Goal: Task Accomplishment & Management: Use online tool/utility

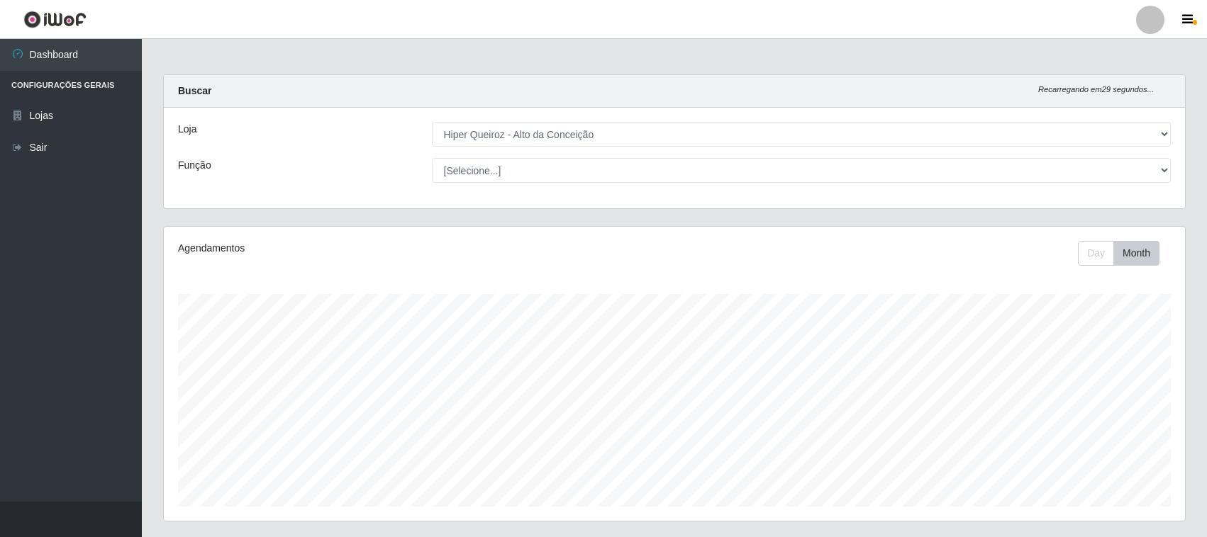
select select "515"
drag, startPoint x: 0, startPoint y: 0, endPoint x: 515, endPoint y: 137, distance: 532.5
click at [515, 137] on select "[Selecione...] Hiper Queiroz - [GEOGRAPHIC_DATA]" at bounding box center [801, 134] width 739 height 25
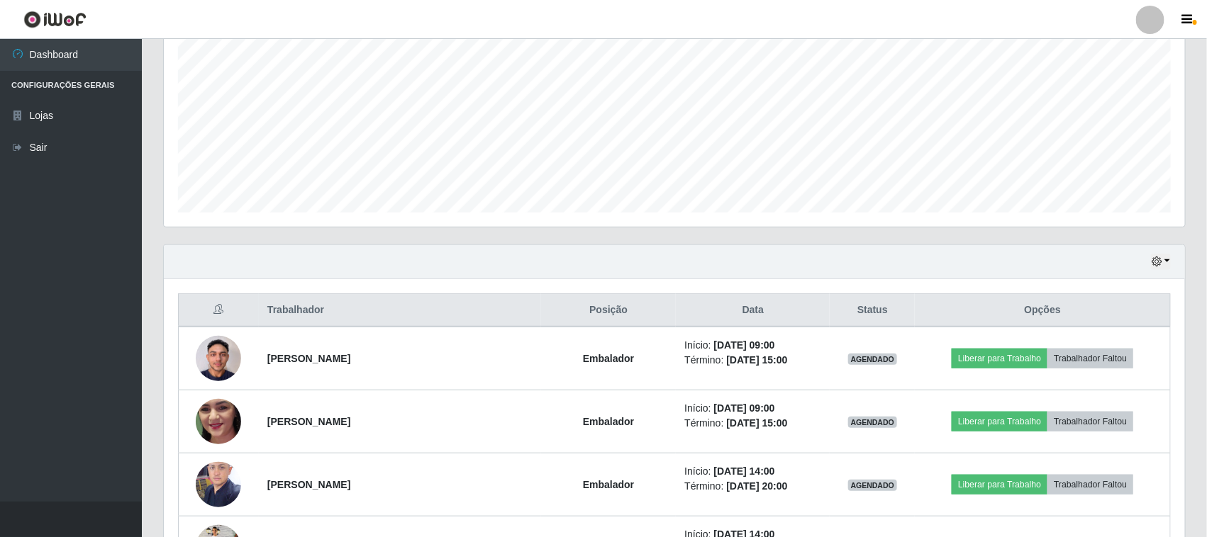
scroll to position [266, 0]
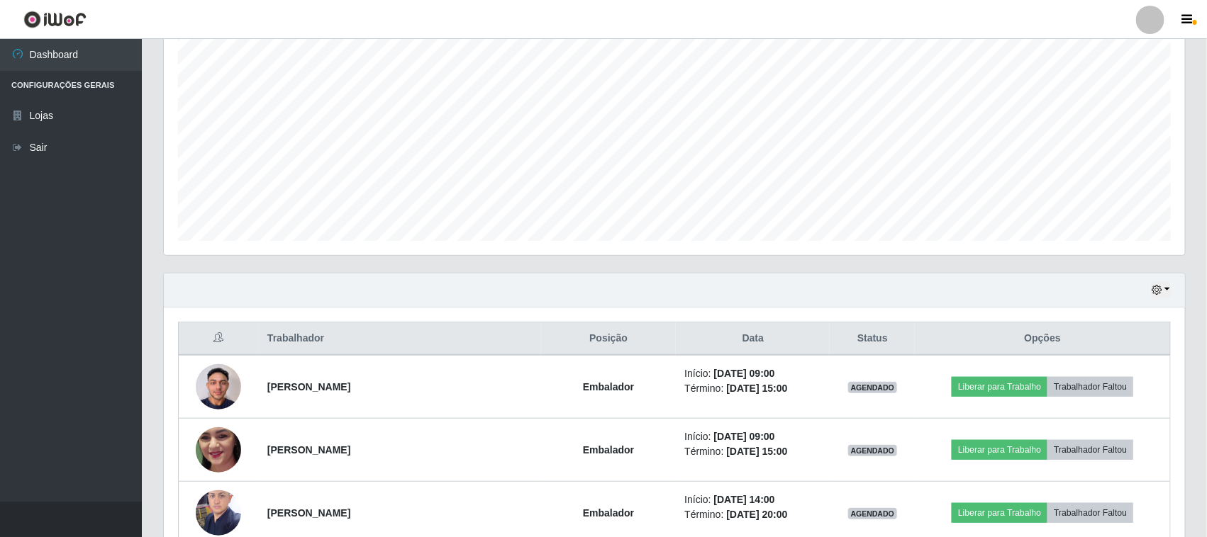
click at [1172, 289] on div "Hoje 1 dia 3 dias 1 Semana Não encerrados" at bounding box center [674, 291] width 1021 height 34
click at [1168, 289] on button "button" at bounding box center [1161, 290] width 20 height 16
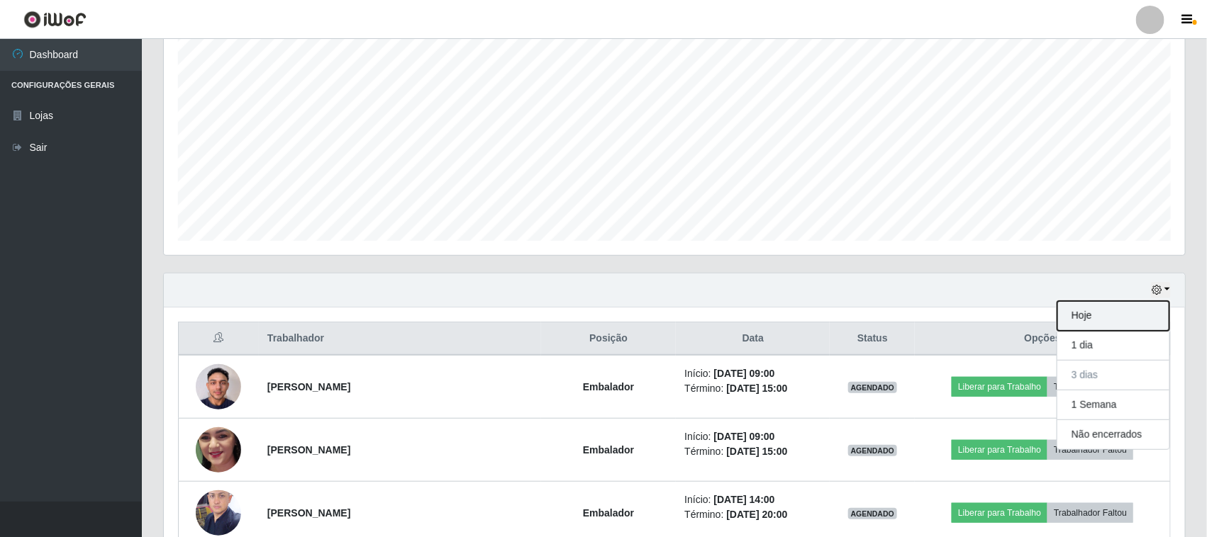
click at [1094, 321] on button "Hoje" at bounding box center [1113, 316] width 112 height 30
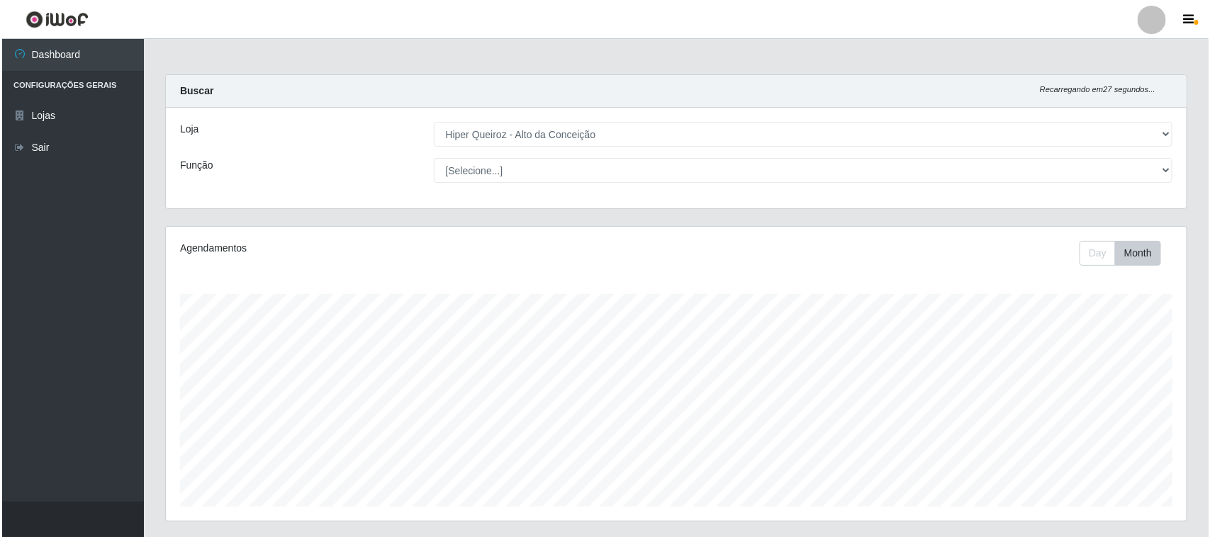
scroll to position [405, 0]
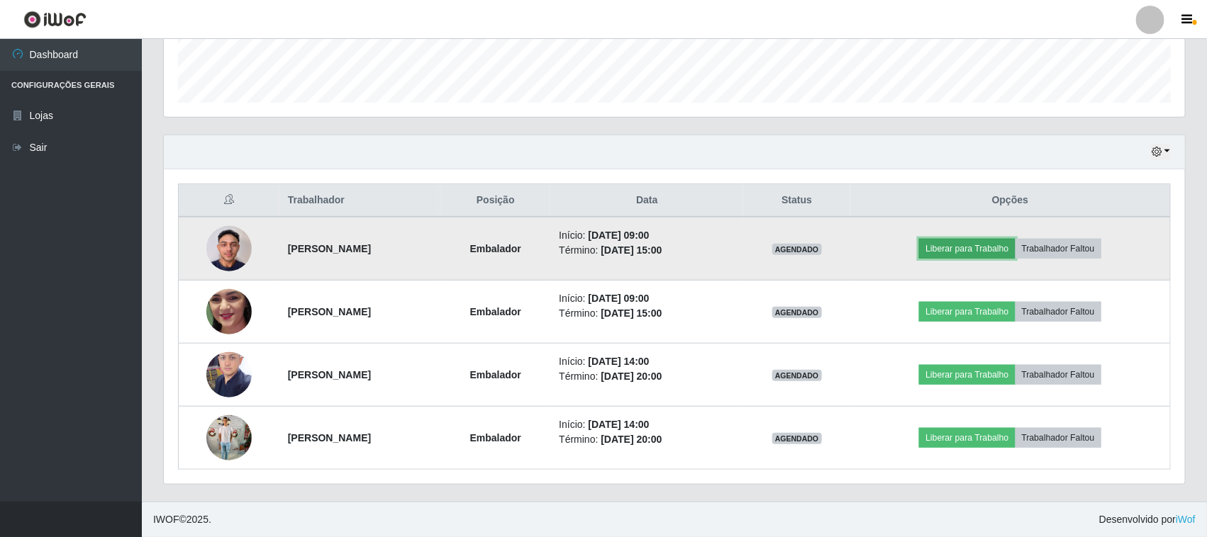
click at [987, 240] on button "Liberar para Trabalho" at bounding box center [967, 249] width 96 height 20
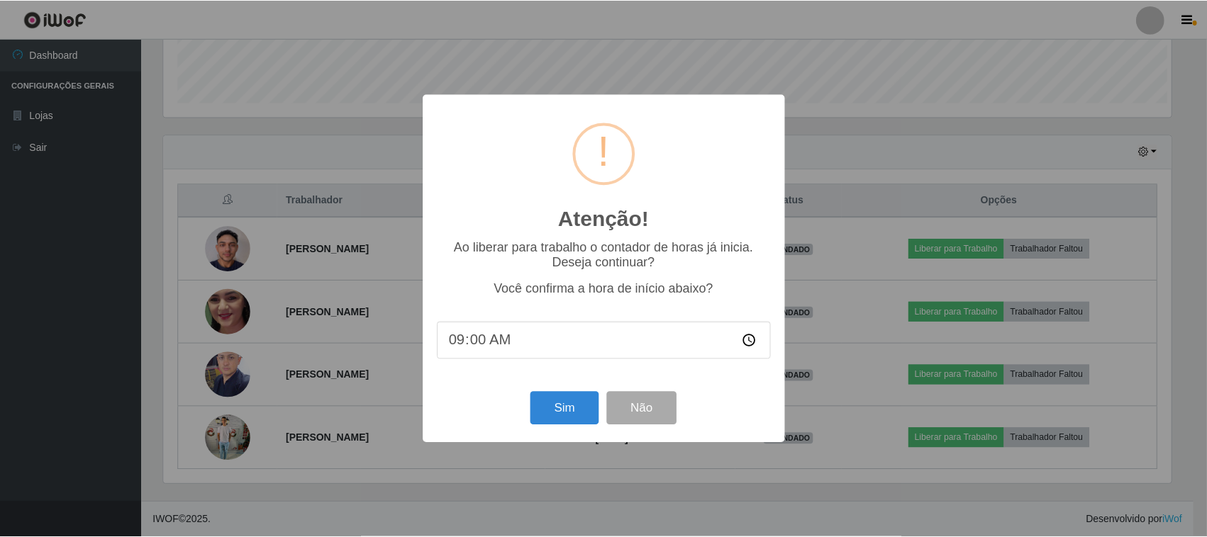
scroll to position [295, 1011]
click at [556, 416] on button "Sim" at bounding box center [566, 408] width 69 height 33
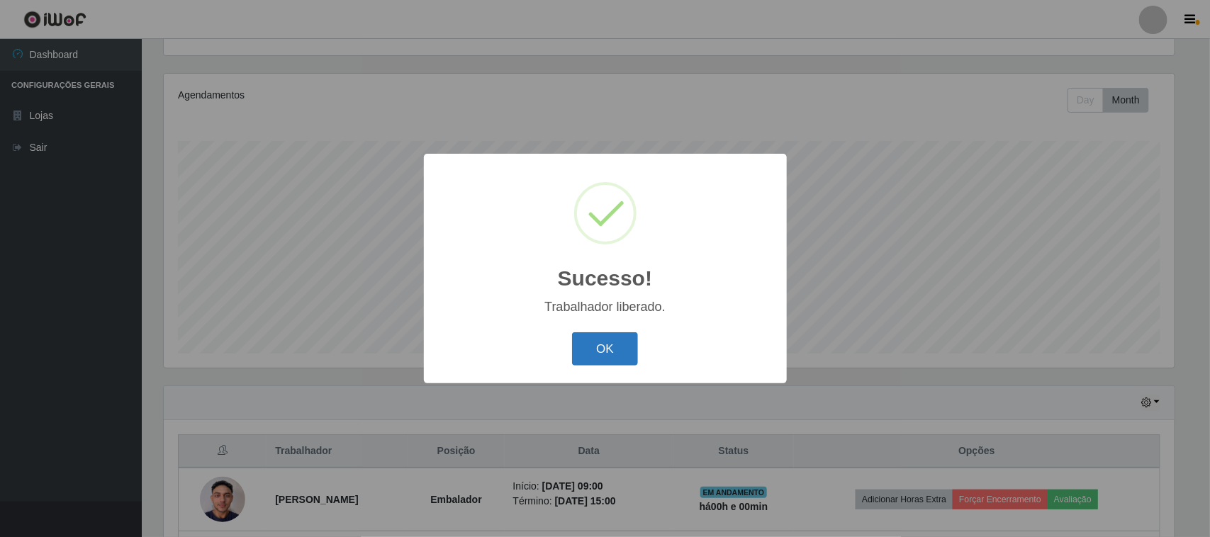
click at [610, 345] on button "OK" at bounding box center [605, 348] width 66 height 33
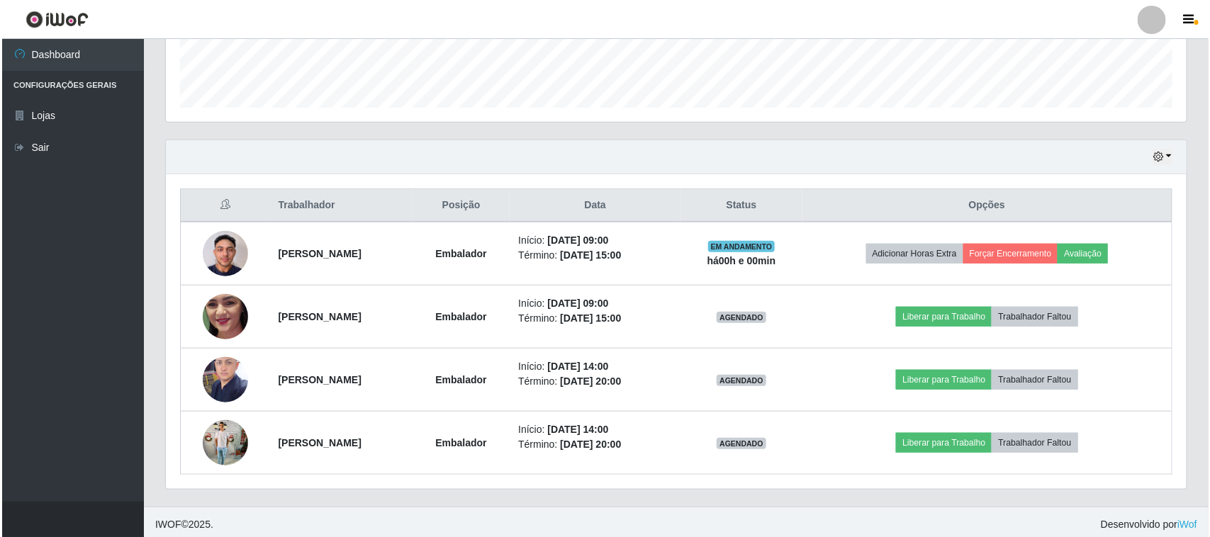
scroll to position [405, 0]
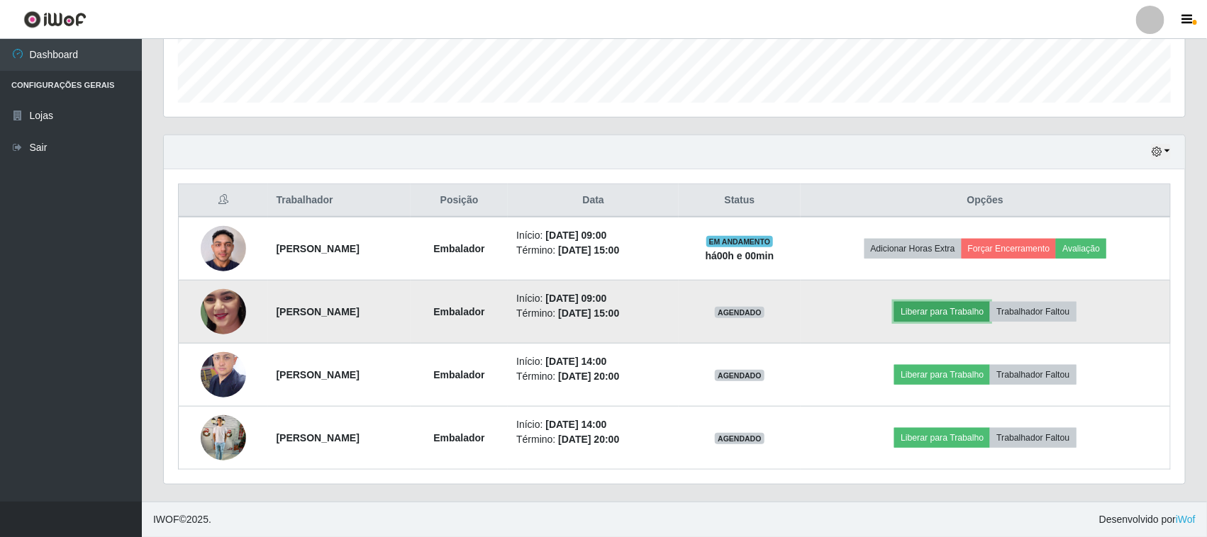
click at [972, 307] on button "Liberar para Trabalho" at bounding box center [942, 312] width 96 height 20
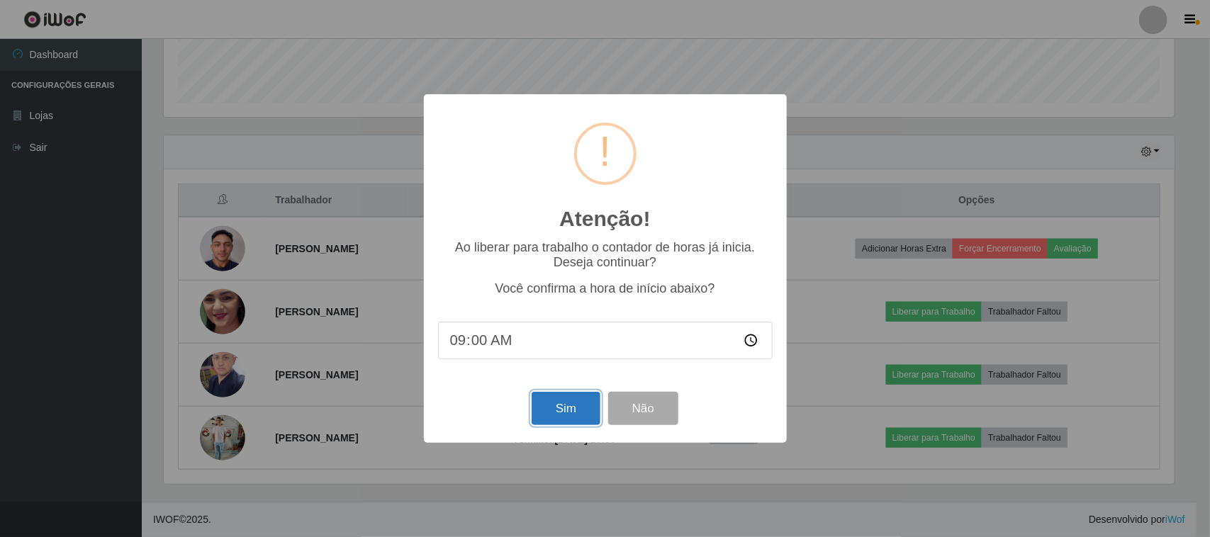
click at [569, 408] on button "Sim" at bounding box center [566, 408] width 69 height 33
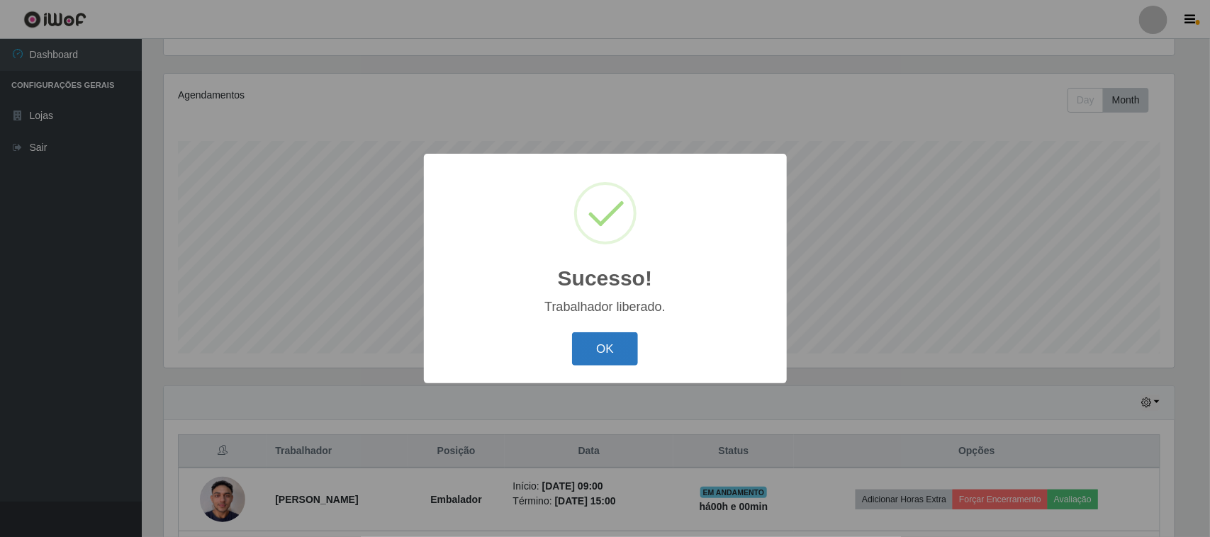
click at [615, 349] on button "OK" at bounding box center [605, 348] width 66 height 33
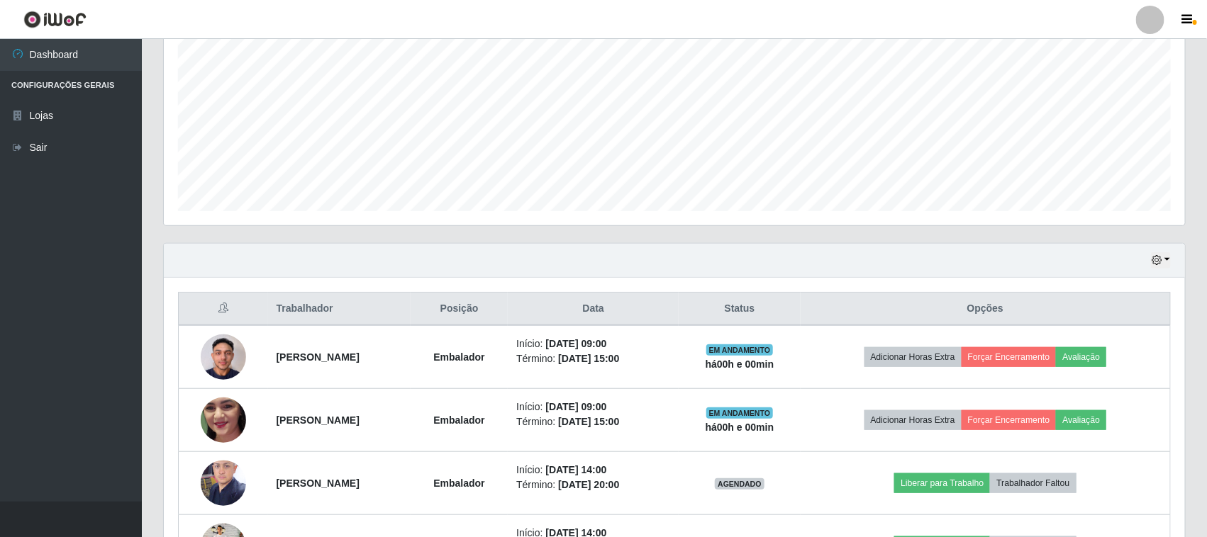
scroll to position [405, 0]
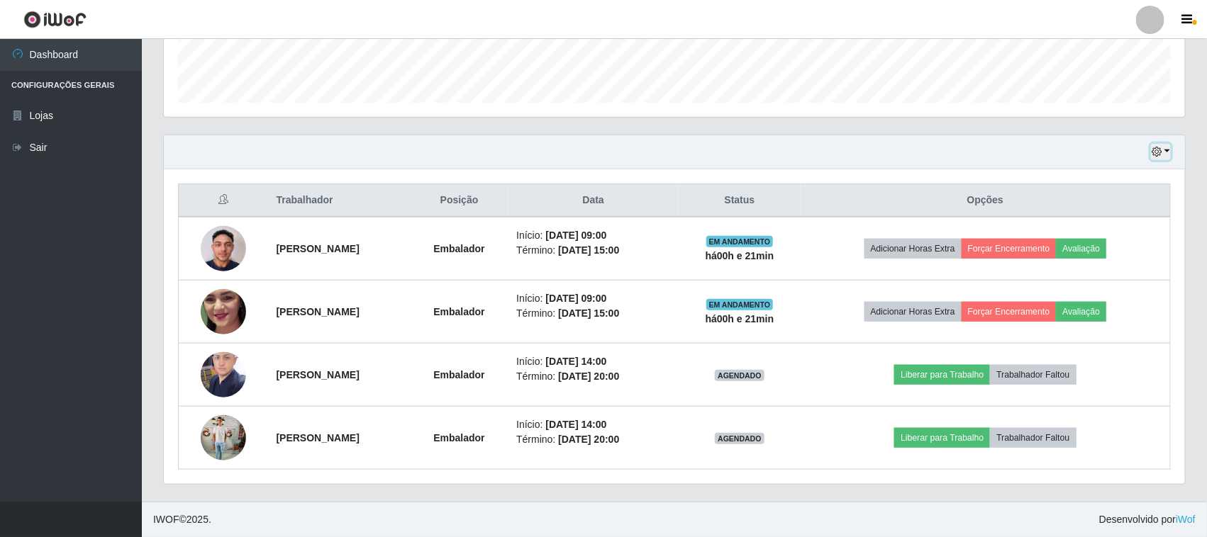
click at [1156, 150] on icon "button" at bounding box center [1156, 152] width 10 height 10
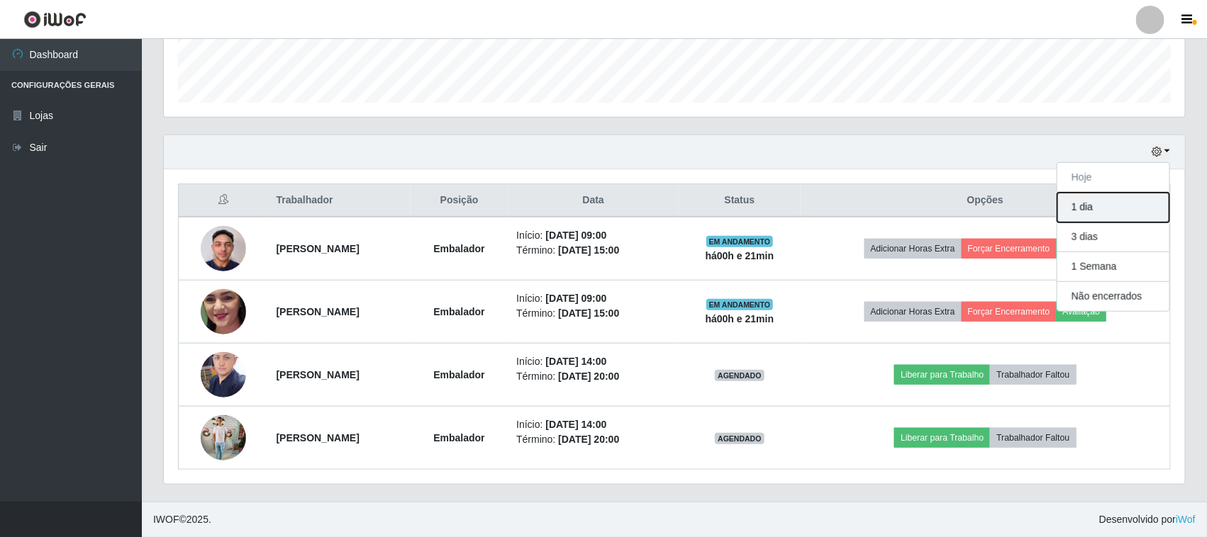
click at [1104, 216] on button "1 dia" at bounding box center [1113, 208] width 112 height 30
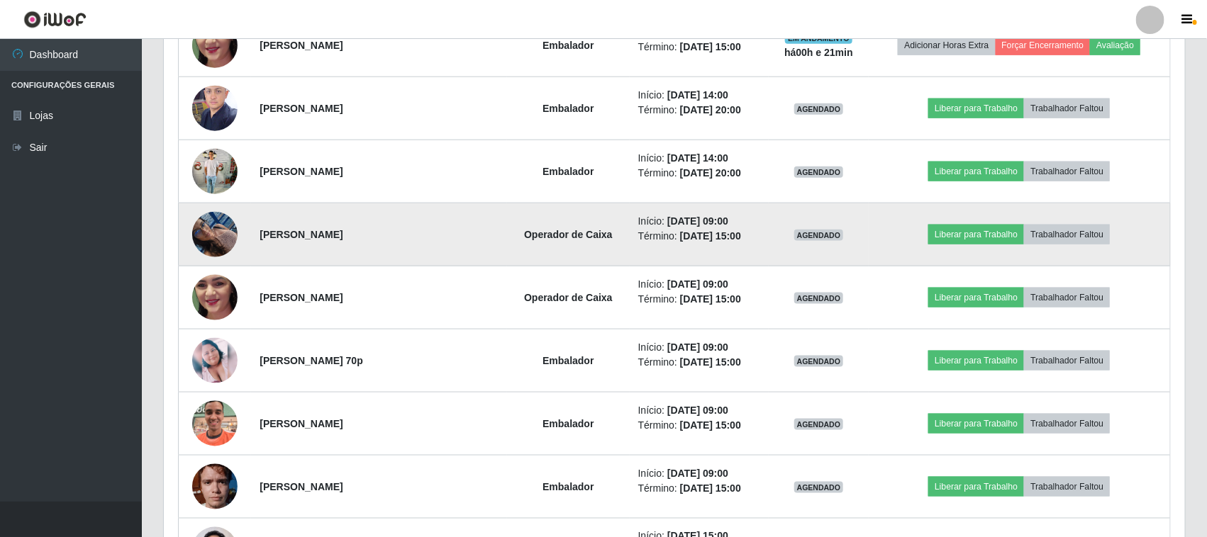
scroll to position [671, 0]
click at [206, 242] on img at bounding box center [214, 233] width 45 height 60
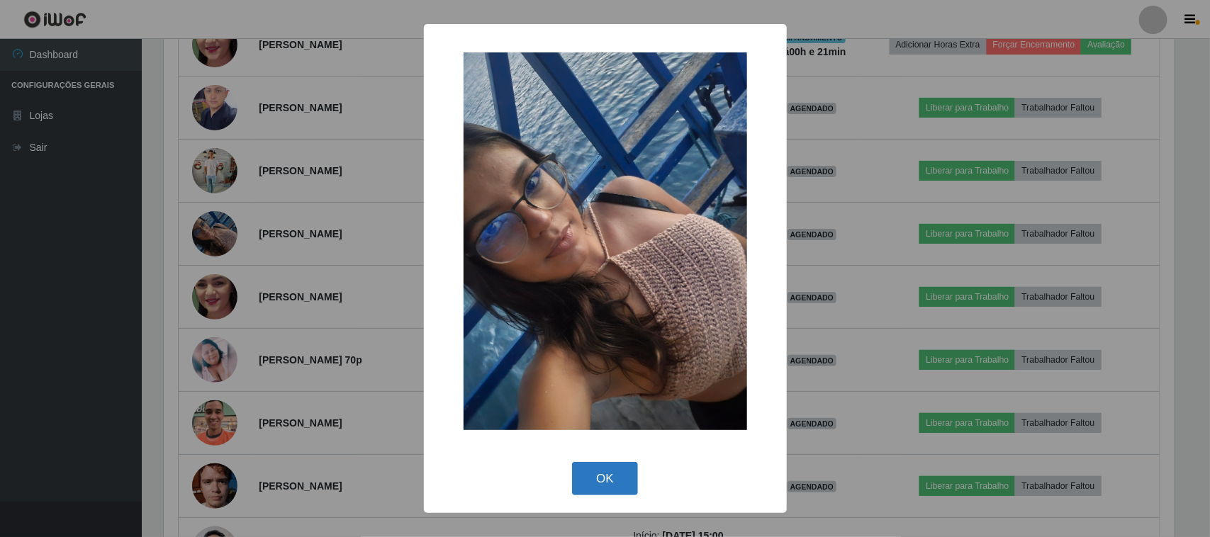
click at [592, 483] on button "OK" at bounding box center [605, 478] width 66 height 33
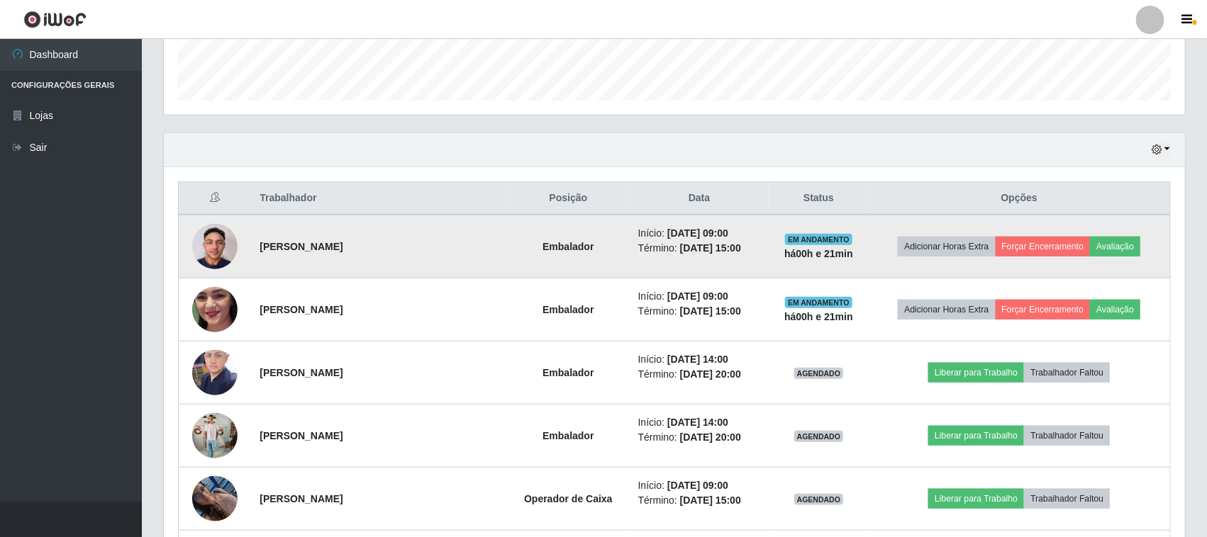
scroll to position [405, 0]
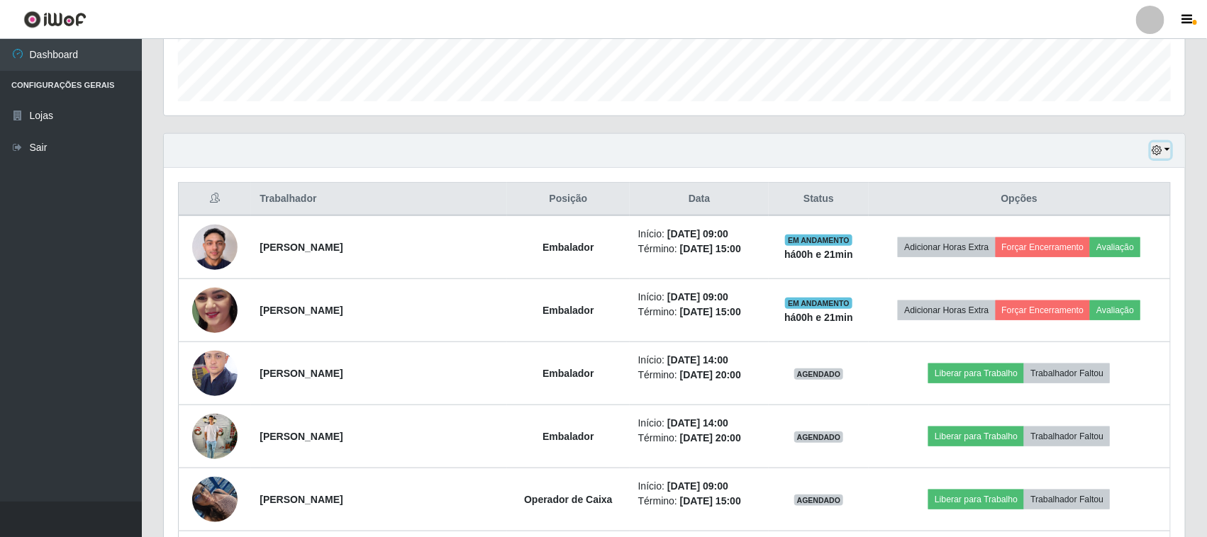
click at [1161, 150] on icon "button" at bounding box center [1156, 150] width 10 height 10
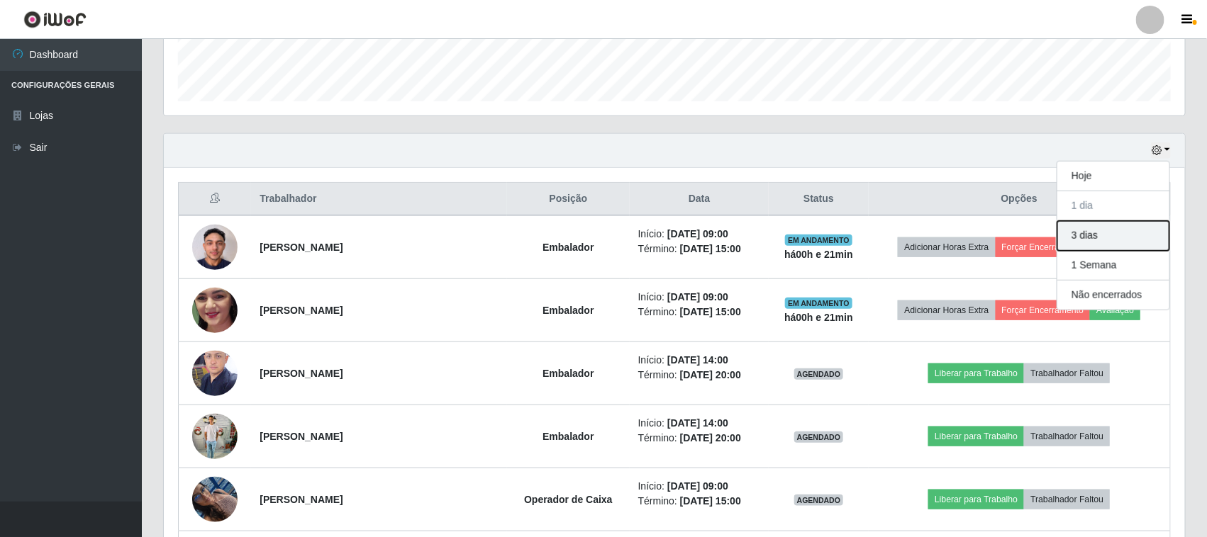
click at [1100, 236] on button "3 dias" at bounding box center [1113, 236] width 112 height 30
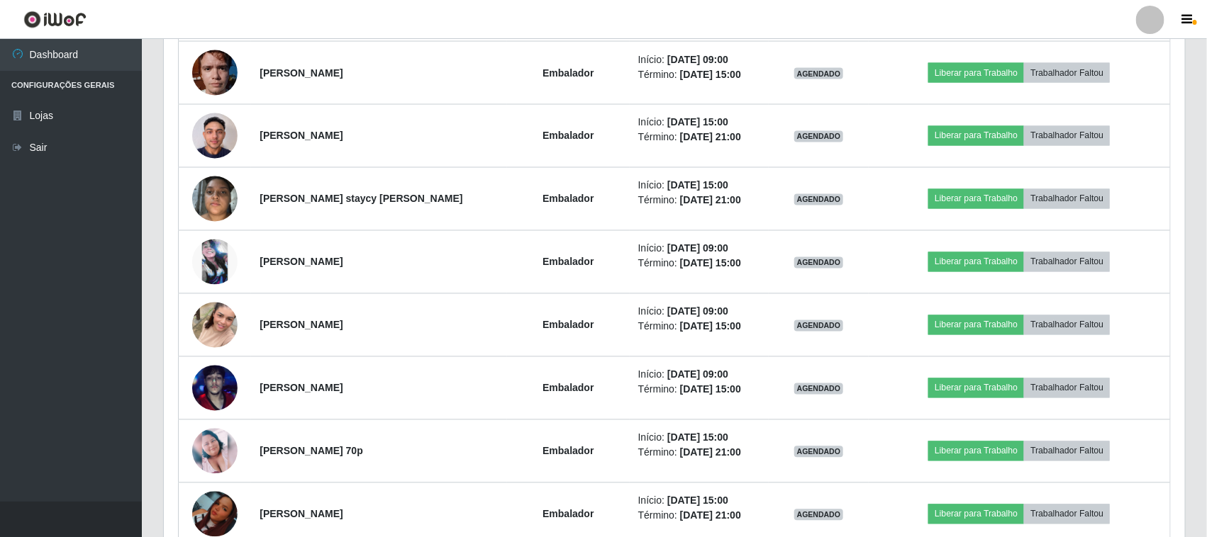
scroll to position [987, 0]
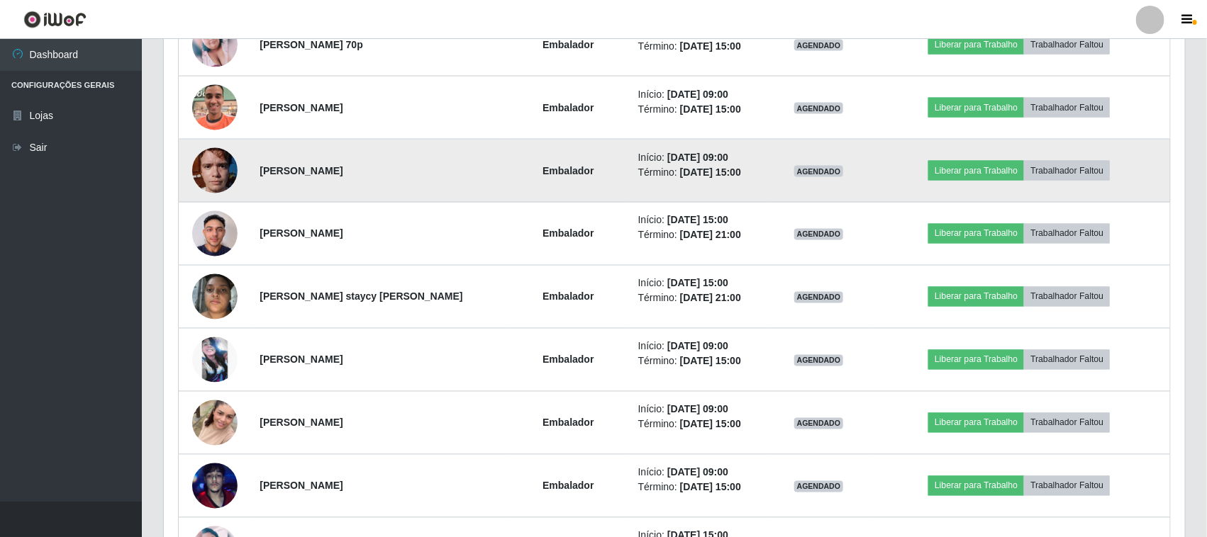
click at [216, 189] on img at bounding box center [214, 170] width 45 height 60
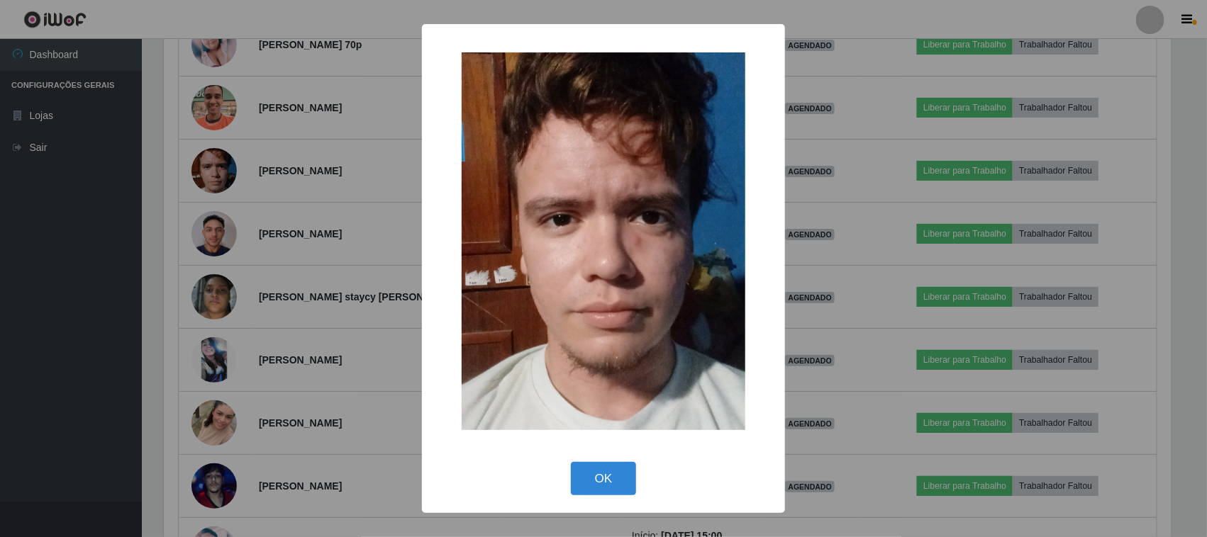
scroll to position [295, 1011]
click at [603, 484] on button "OK" at bounding box center [605, 478] width 66 height 33
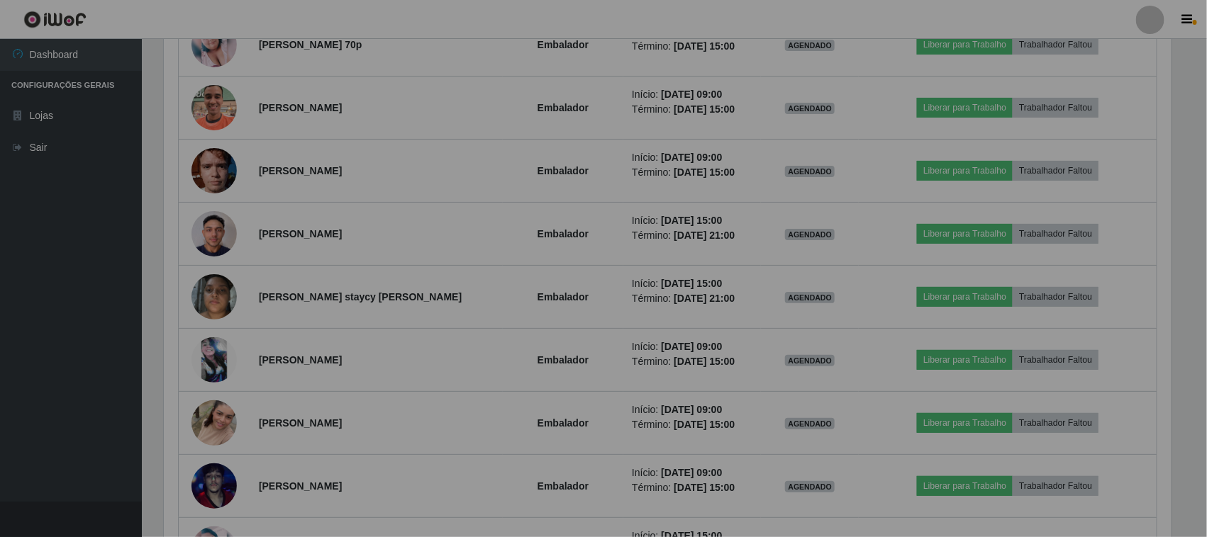
scroll to position [295, 1021]
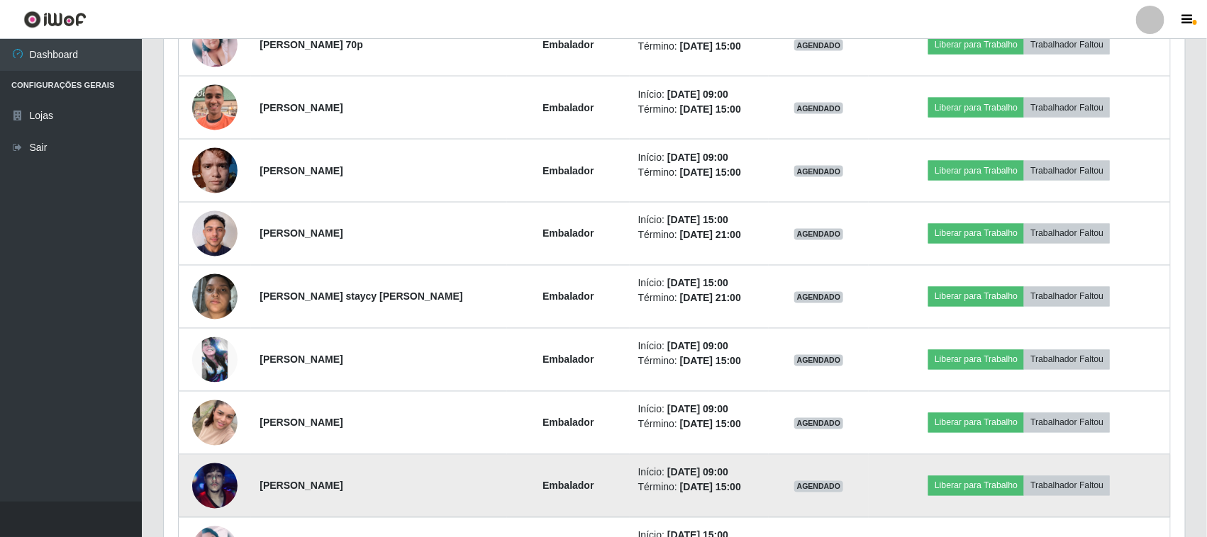
click at [225, 483] on img at bounding box center [214, 486] width 45 height 81
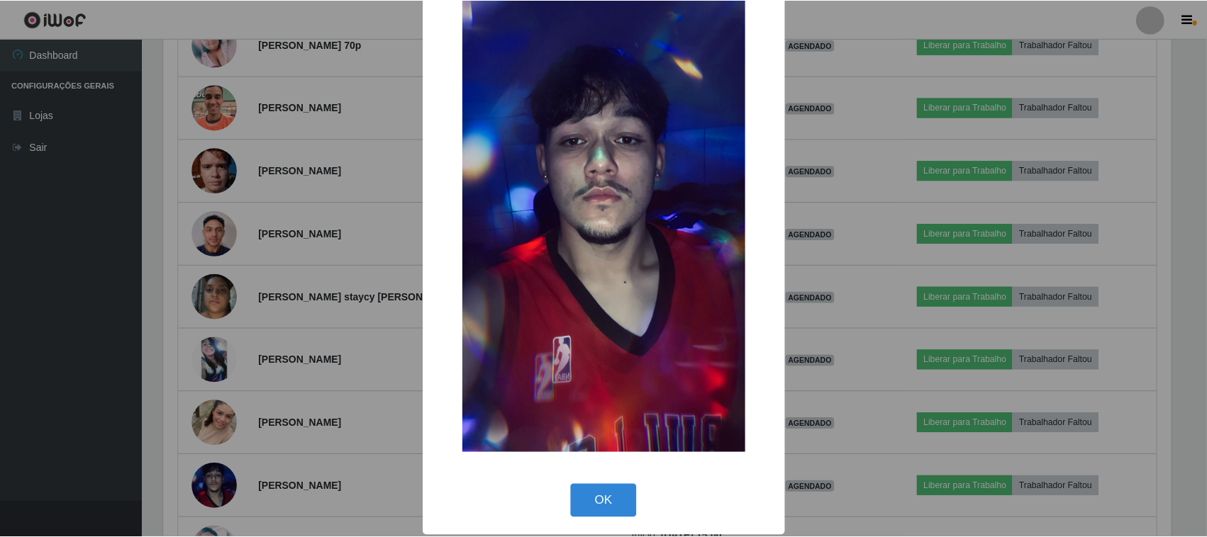
scroll to position [90, 0]
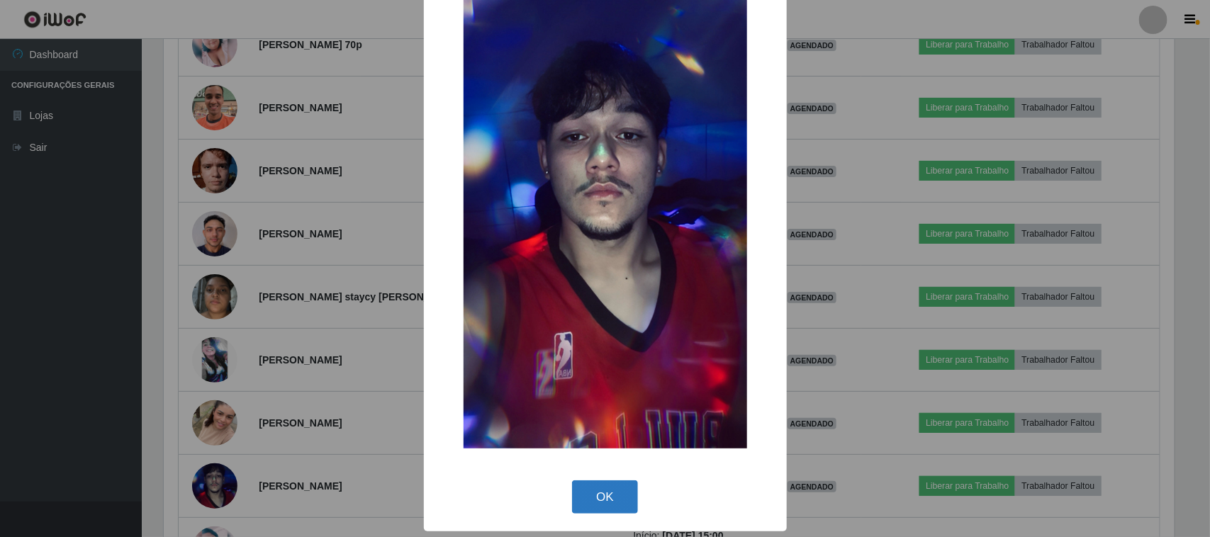
click at [596, 494] on button "OK" at bounding box center [605, 497] width 66 height 33
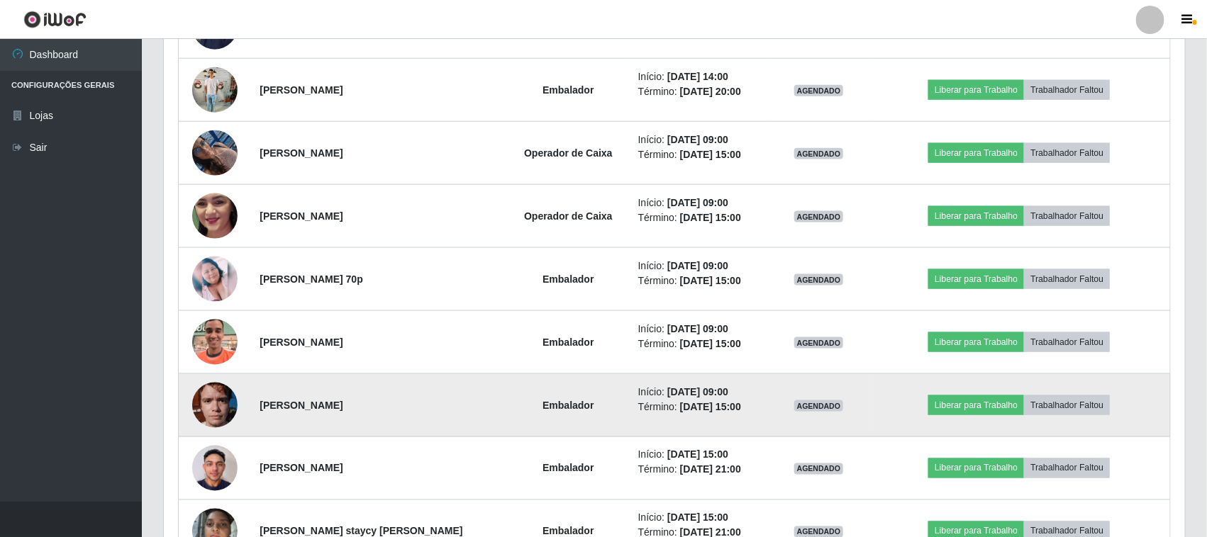
scroll to position [721, 0]
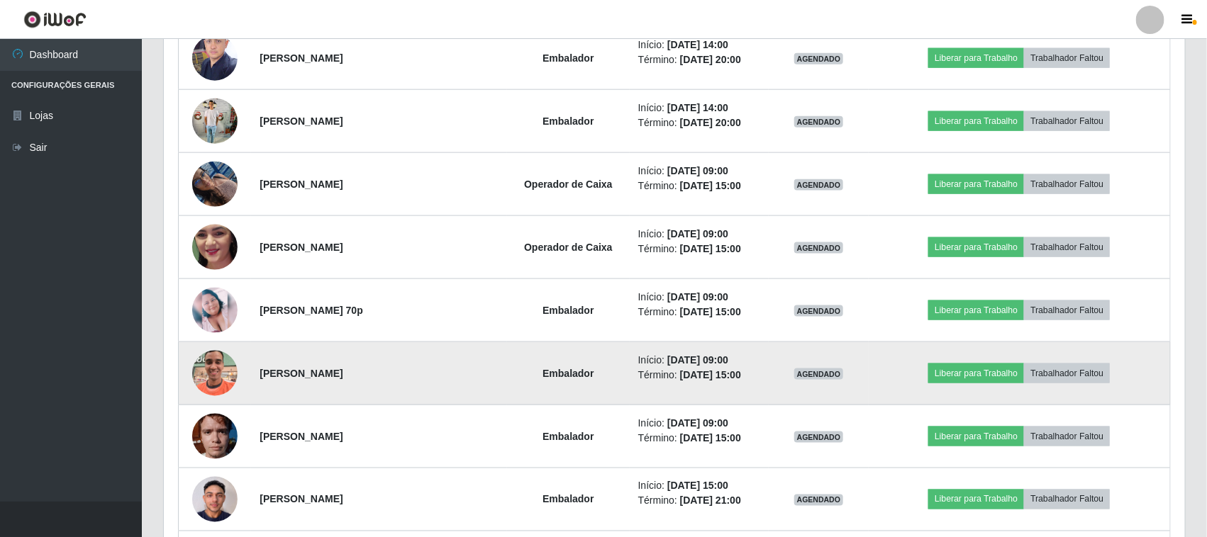
click at [213, 363] on img at bounding box center [214, 373] width 45 height 81
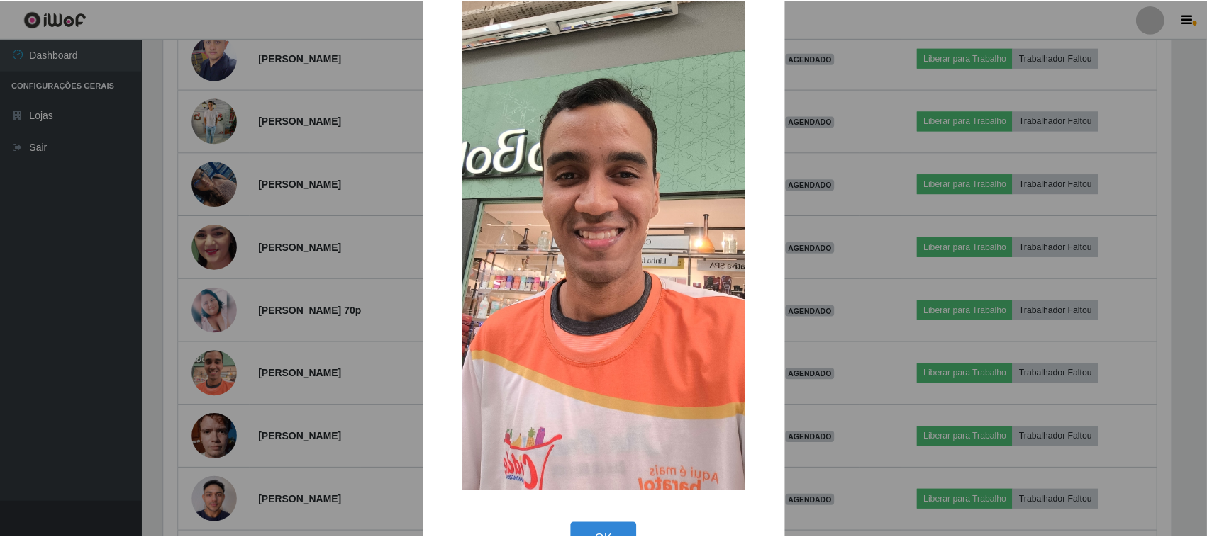
scroll to position [89, 0]
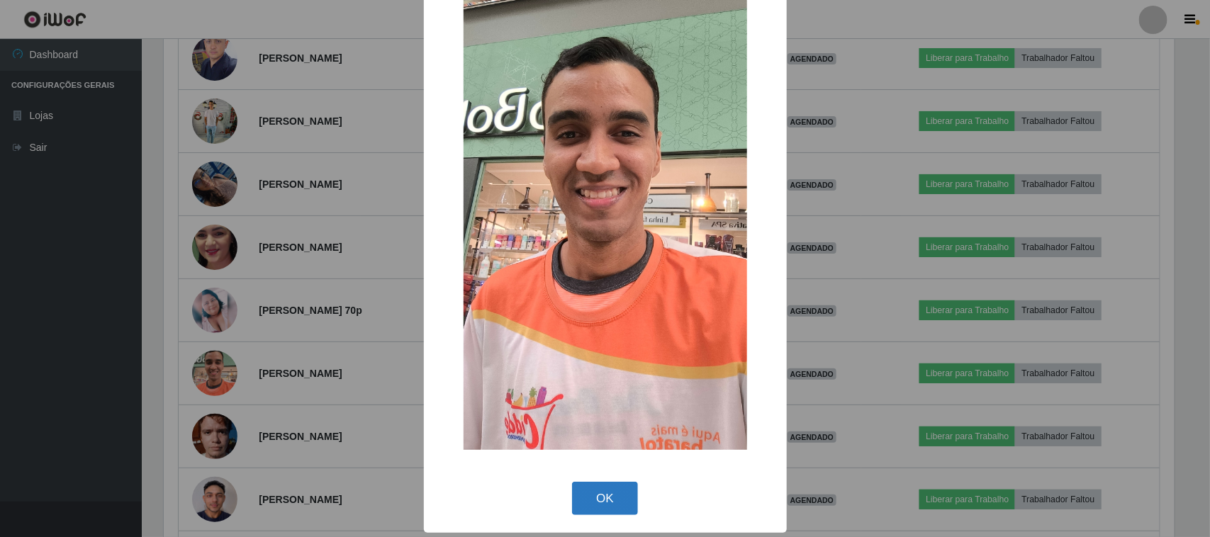
click at [598, 503] on button "OK" at bounding box center [605, 498] width 66 height 33
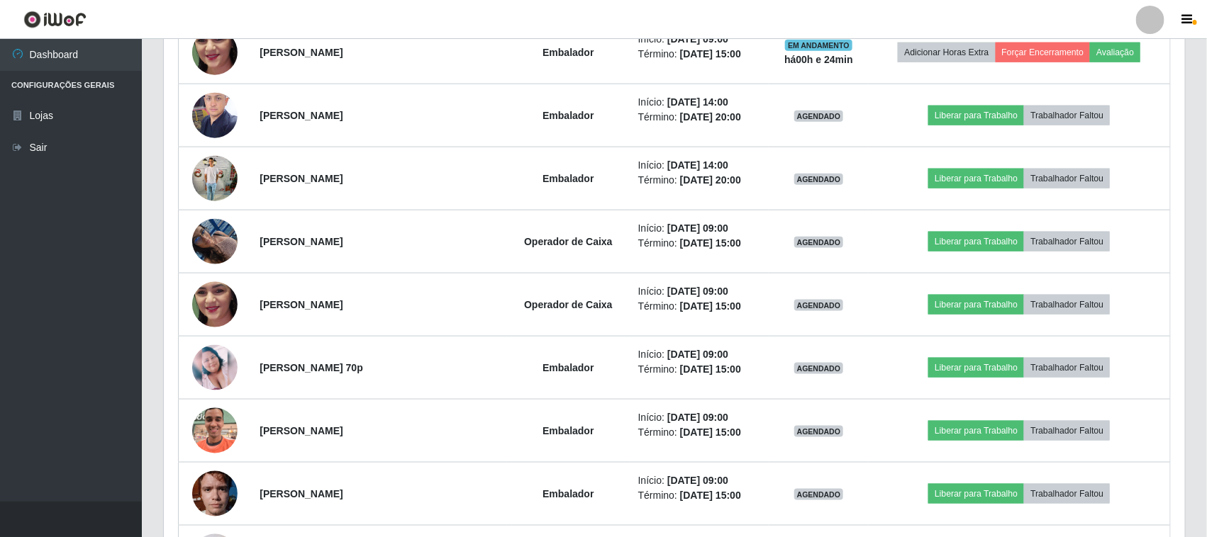
scroll to position [632, 0]
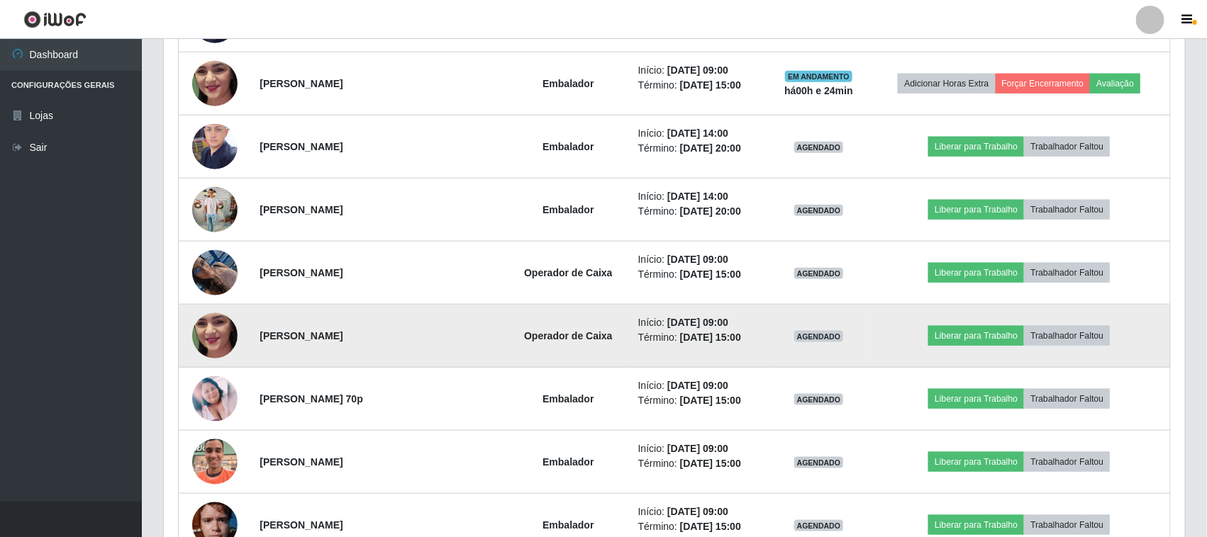
click at [202, 335] on img at bounding box center [214, 336] width 45 height 101
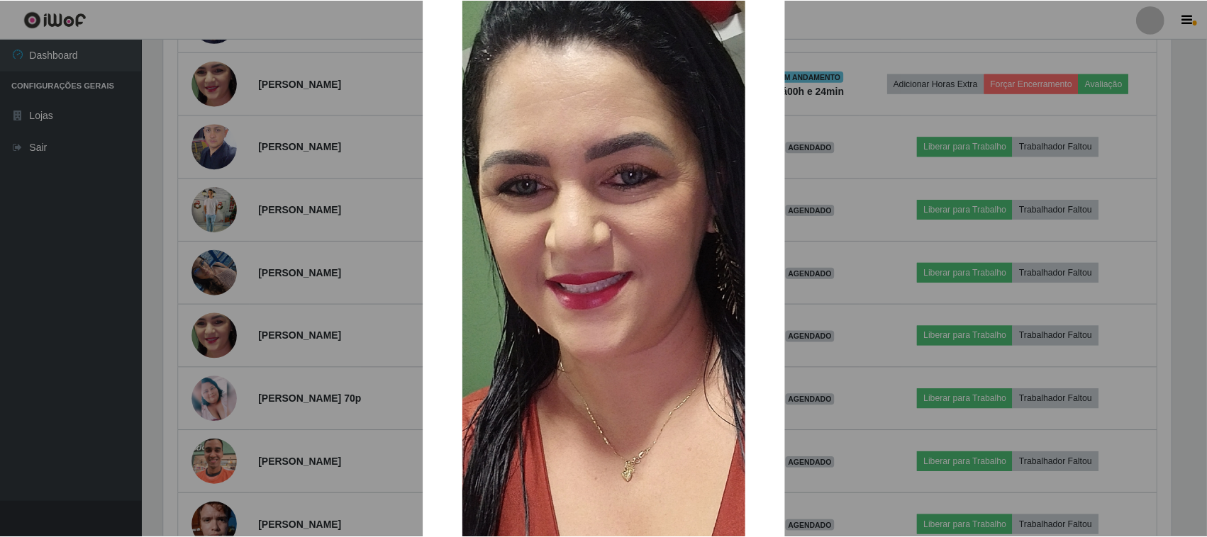
scroll to position [216, 0]
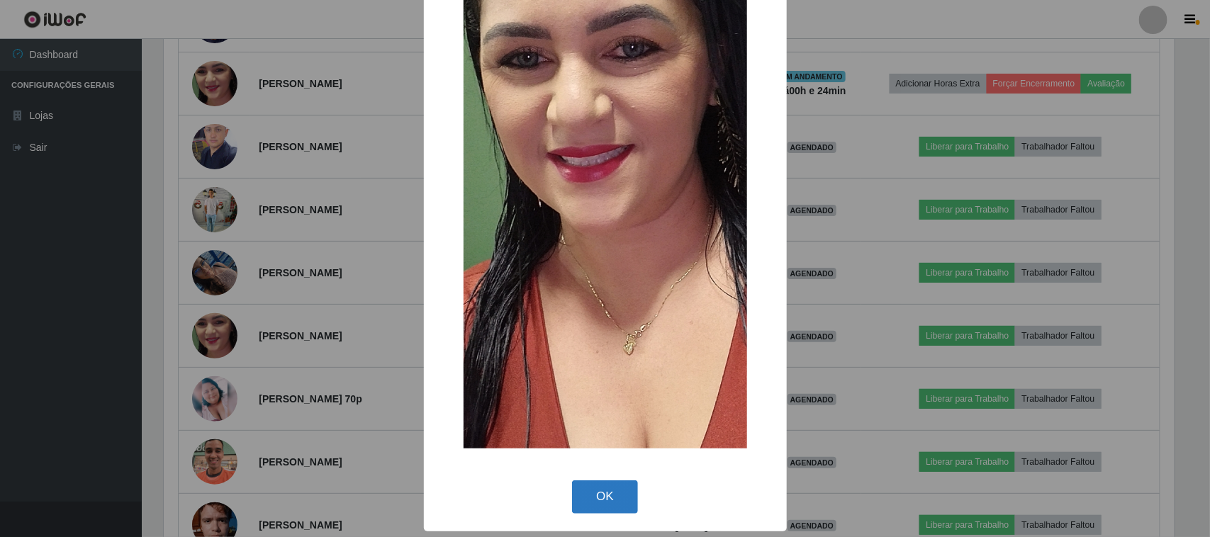
click at [597, 505] on button "OK" at bounding box center [605, 497] width 66 height 33
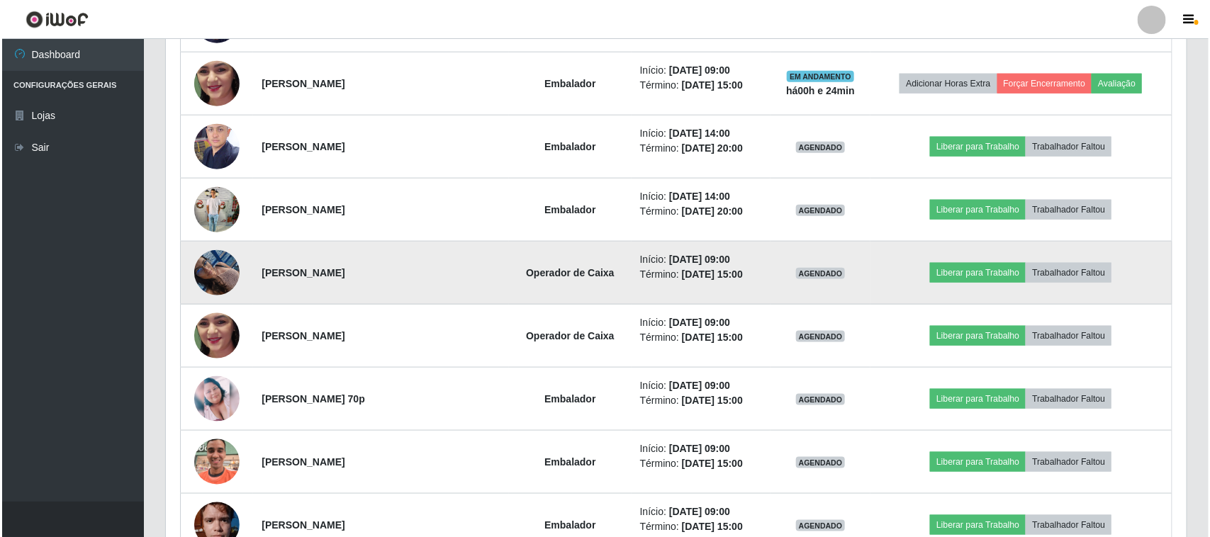
scroll to position [295, 1021]
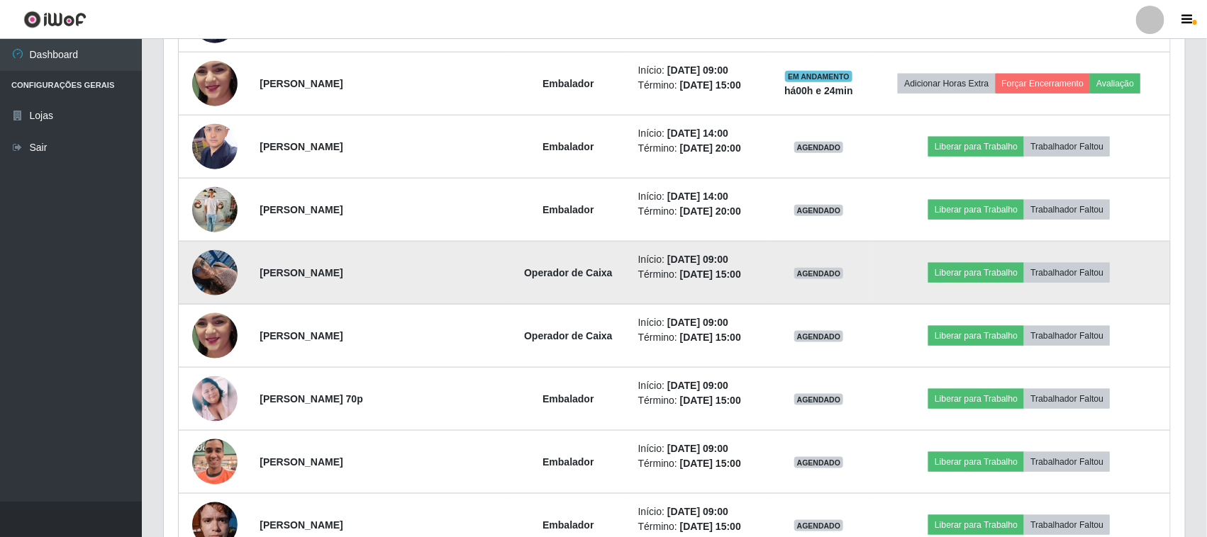
click at [213, 267] on img at bounding box center [214, 272] width 45 height 60
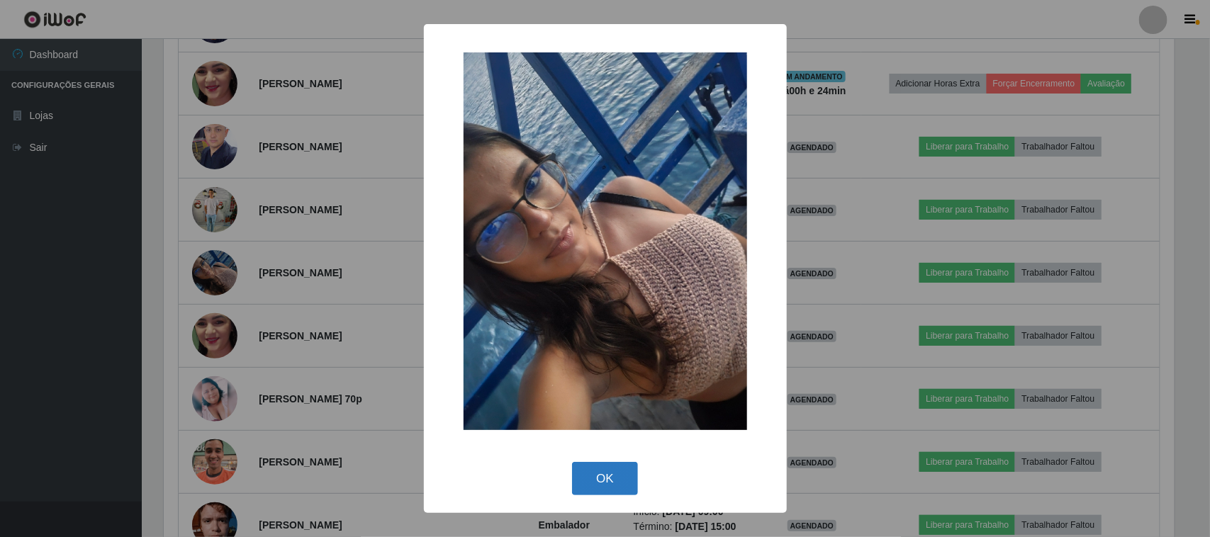
click at [608, 486] on button "OK" at bounding box center [605, 478] width 66 height 33
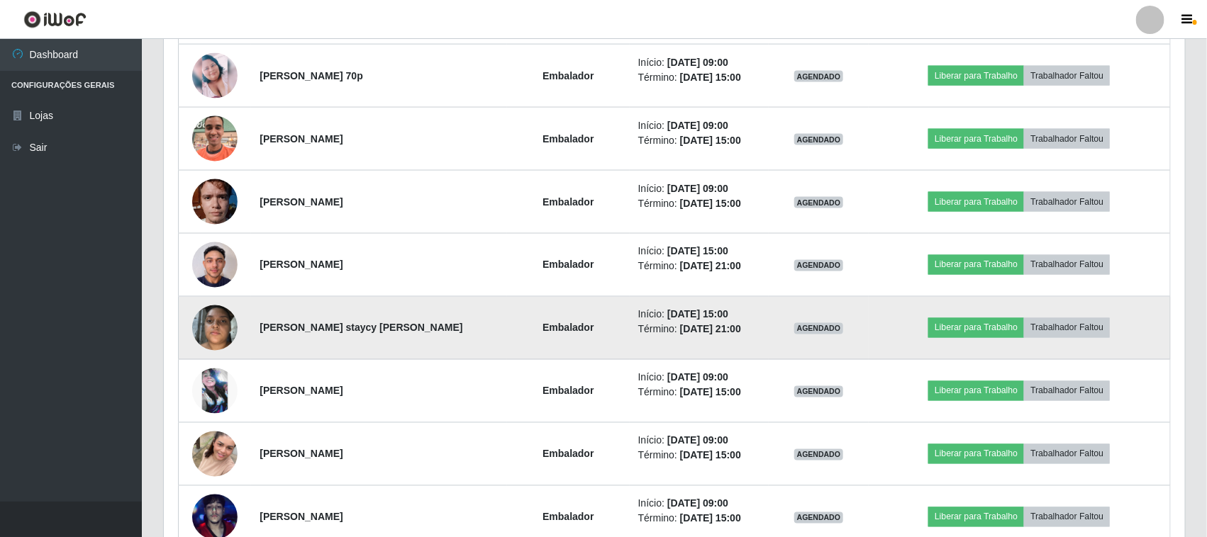
scroll to position [987, 0]
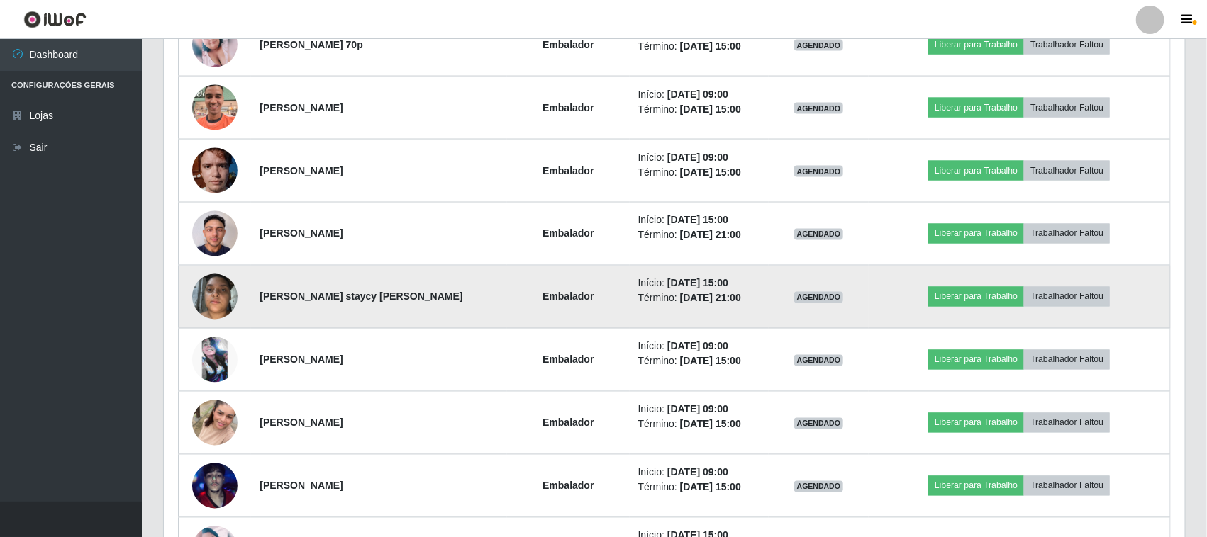
click at [220, 301] on img at bounding box center [214, 297] width 45 height 60
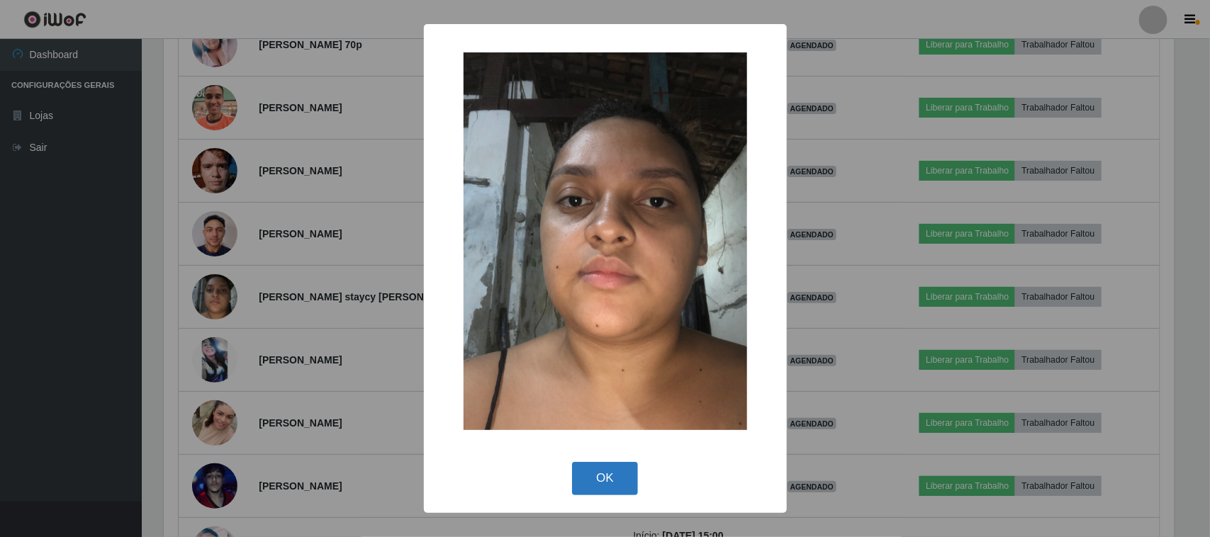
click at [590, 482] on button "OK" at bounding box center [605, 478] width 66 height 33
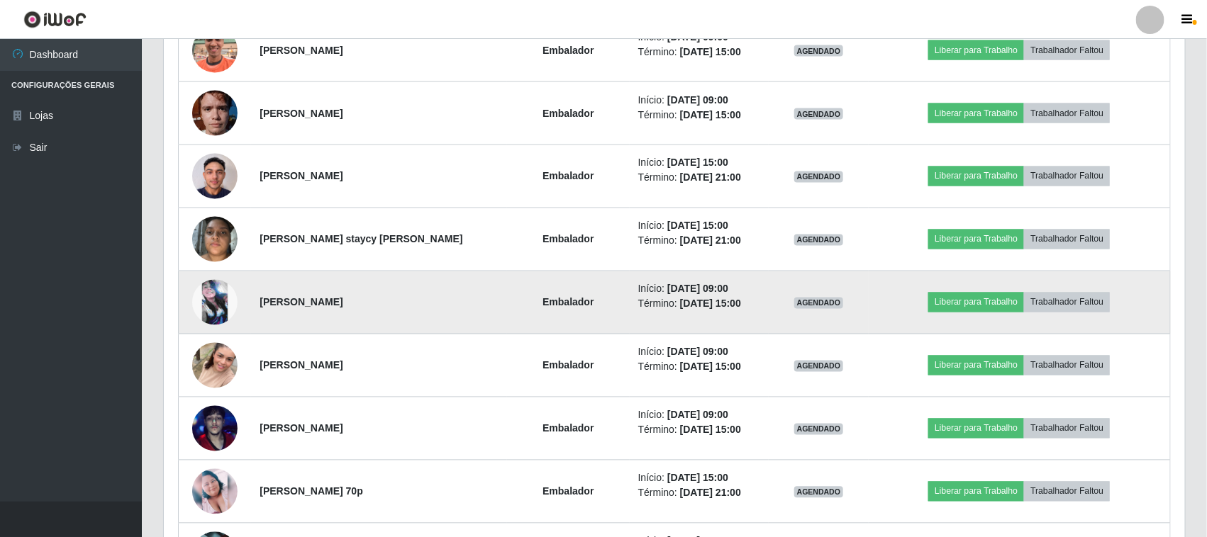
scroll to position [1075, 0]
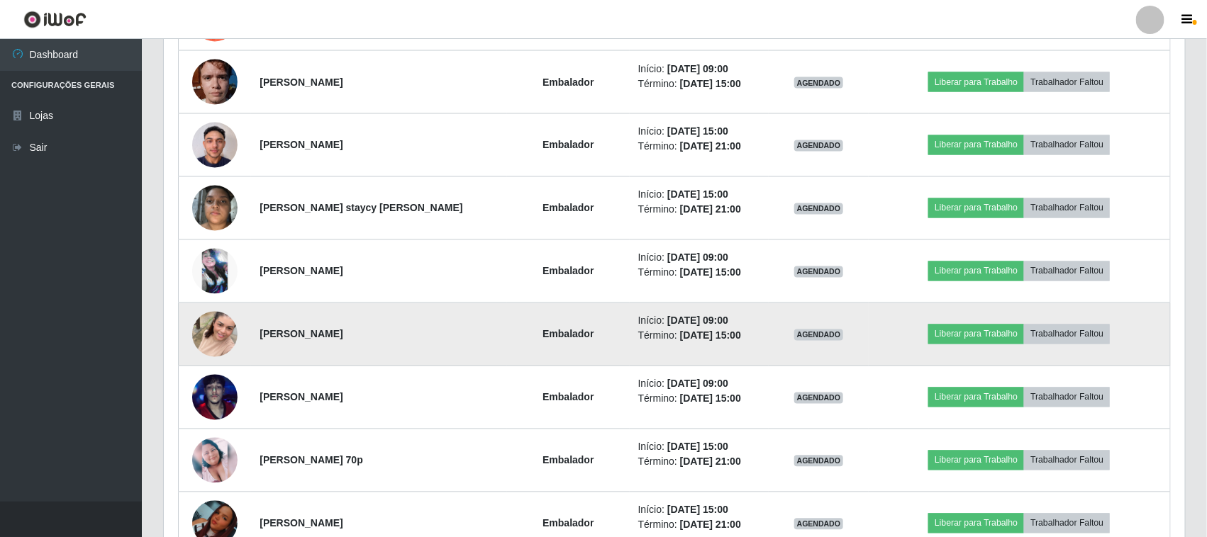
click at [209, 333] on img at bounding box center [214, 334] width 45 height 81
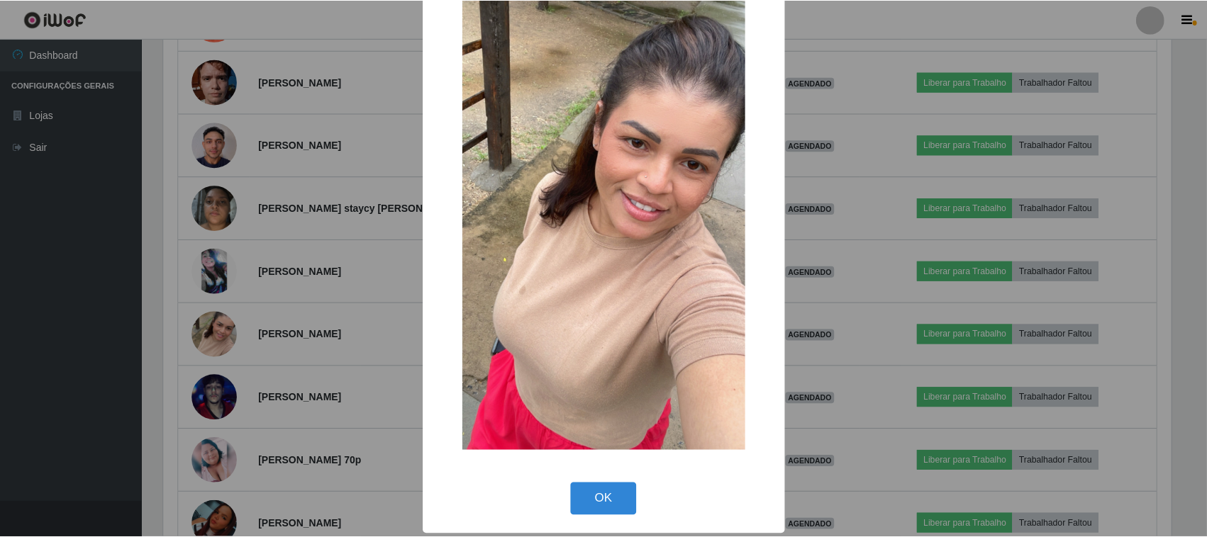
scroll to position [89, 0]
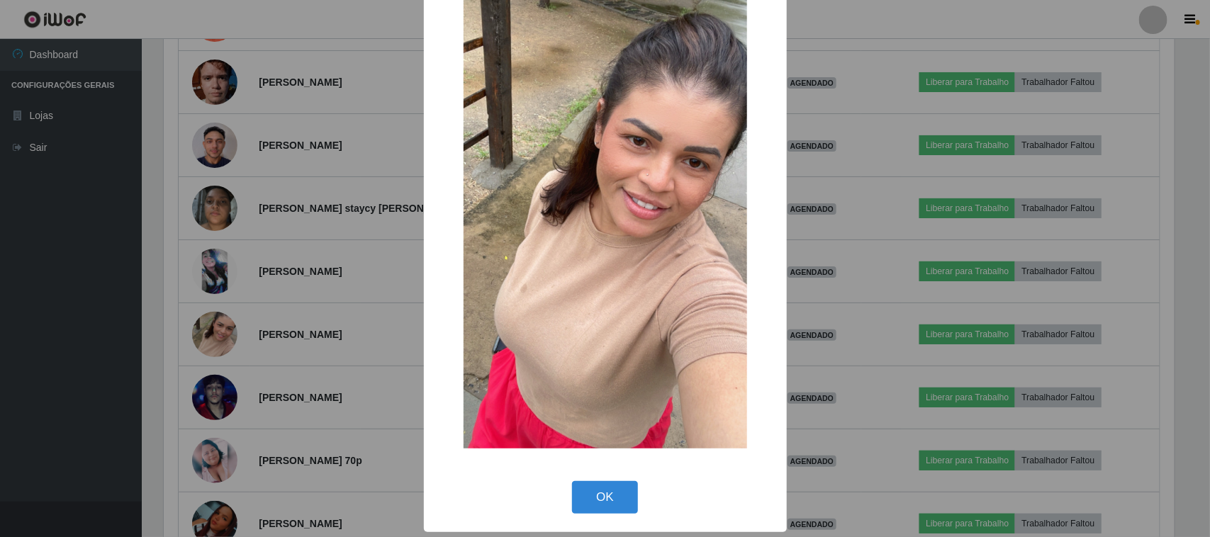
click at [594, 491] on button "OK" at bounding box center [605, 497] width 66 height 33
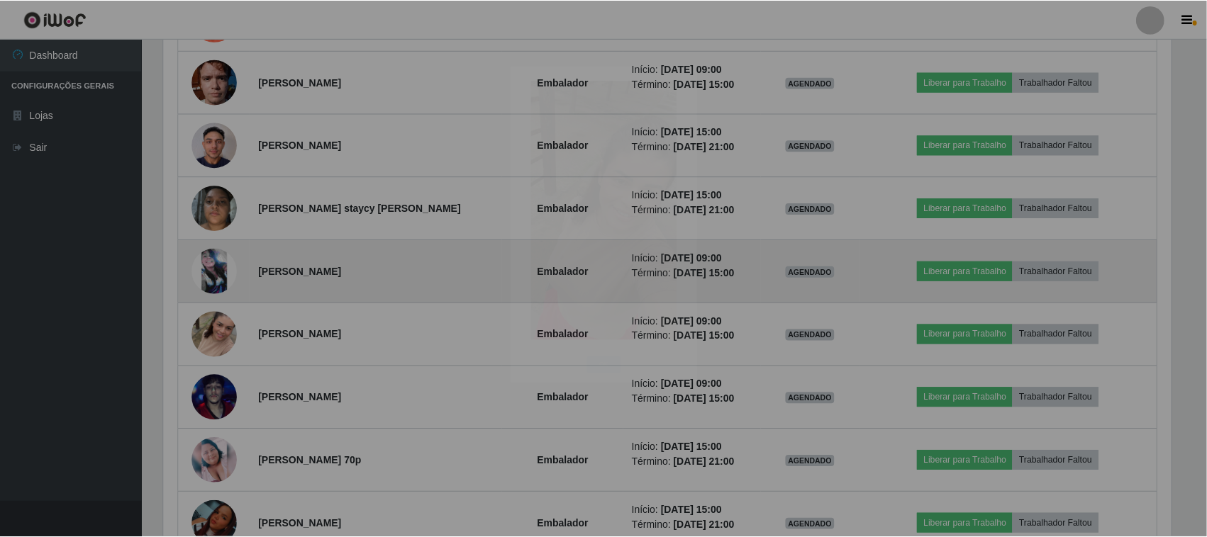
scroll to position [0, 0]
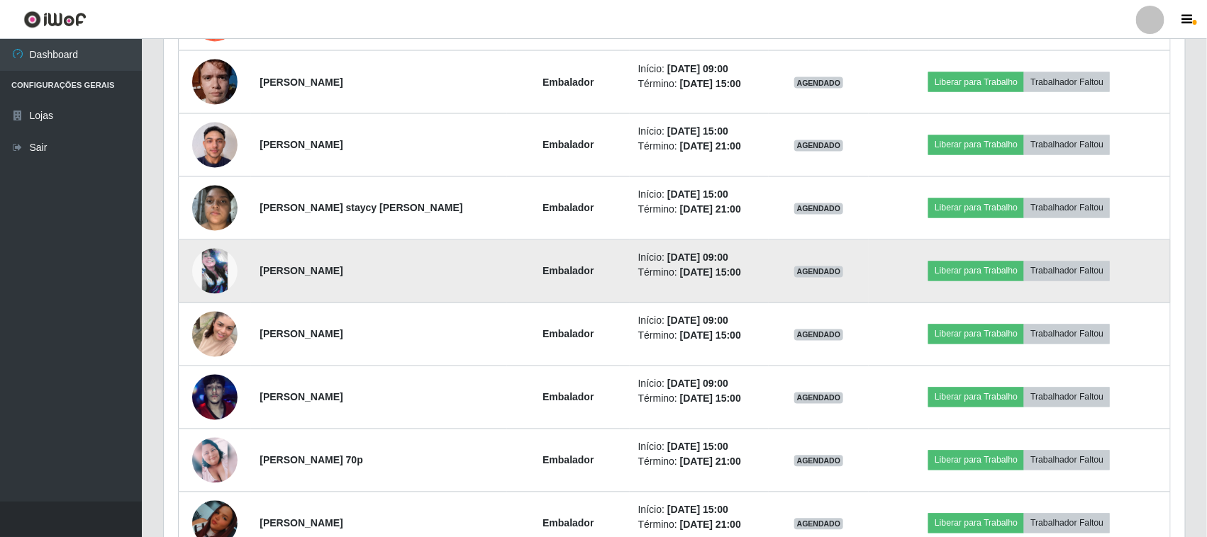
click at [213, 274] on img at bounding box center [214, 271] width 45 height 45
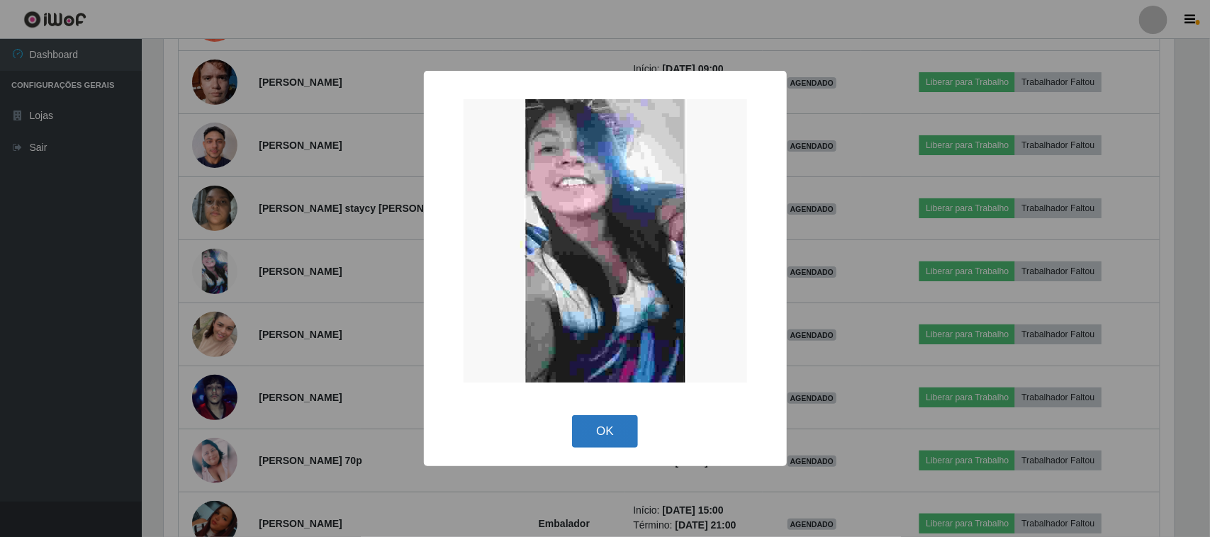
click at [583, 435] on button "OK" at bounding box center [605, 431] width 66 height 33
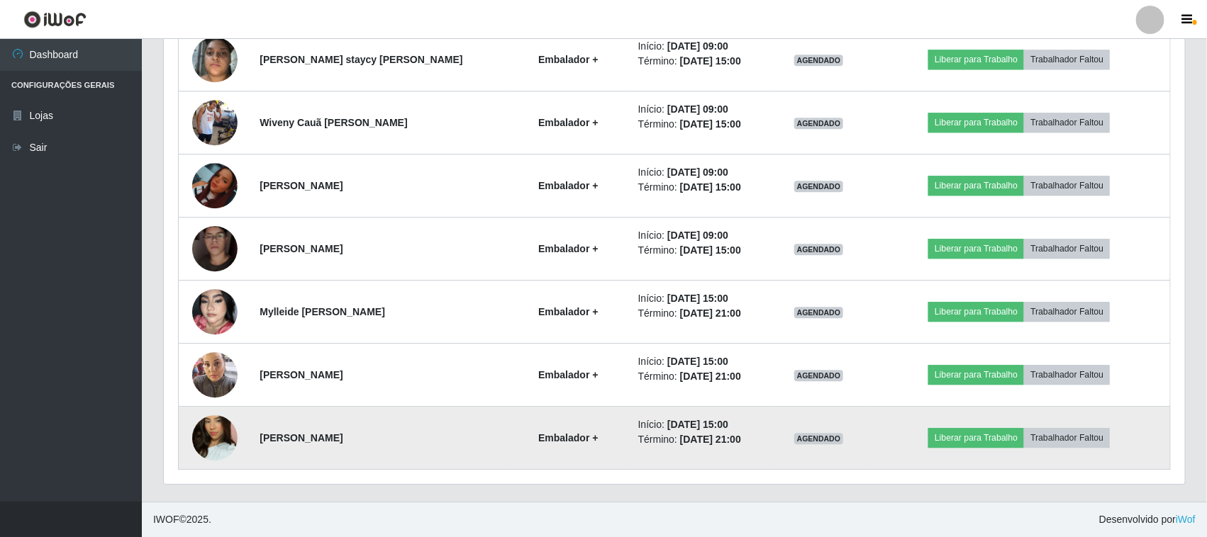
click at [228, 432] on img at bounding box center [214, 438] width 45 height 81
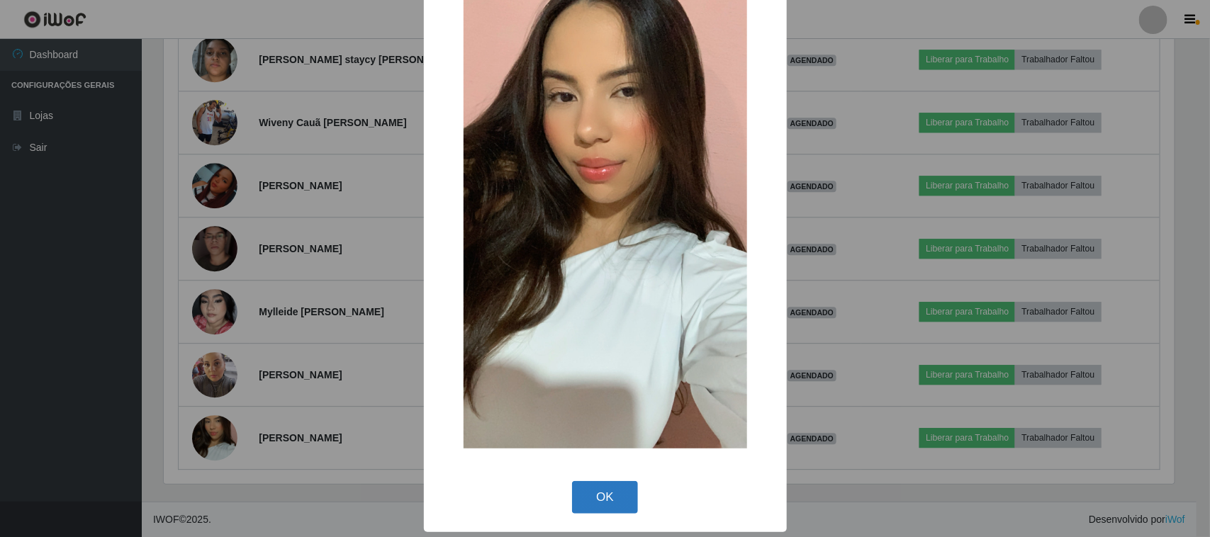
click at [588, 500] on button "OK" at bounding box center [605, 497] width 66 height 33
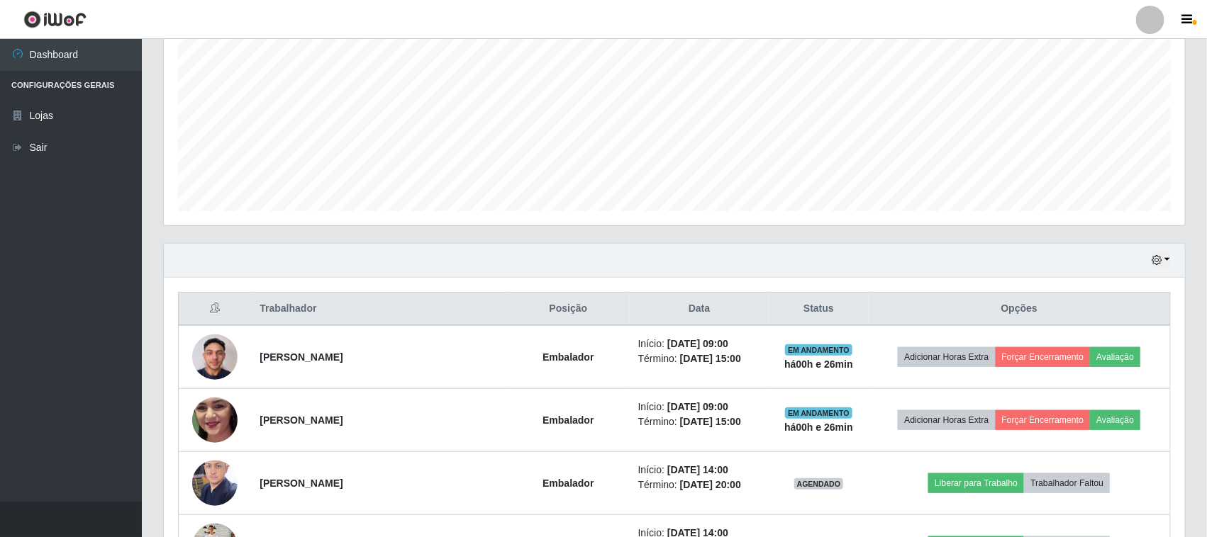
scroll to position [189, 0]
